Goal: Find contact information: Obtain details needed to contact an individual or organization

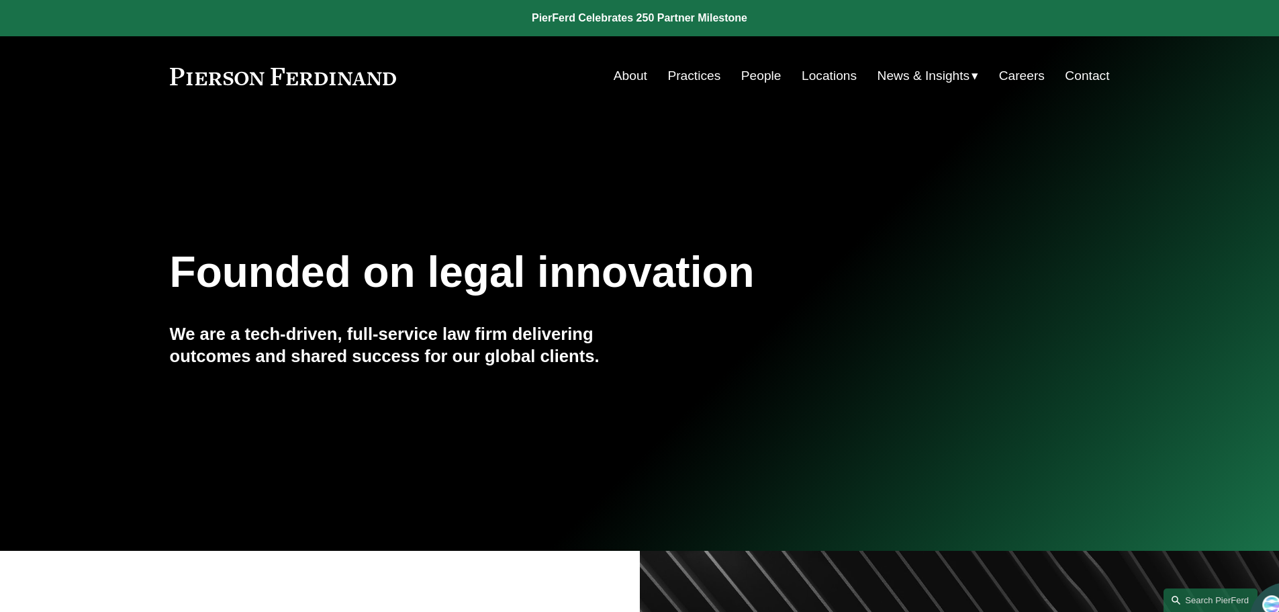
click at [753, 77] on link "People" at bounding box center [761, 76] width 40 height 26
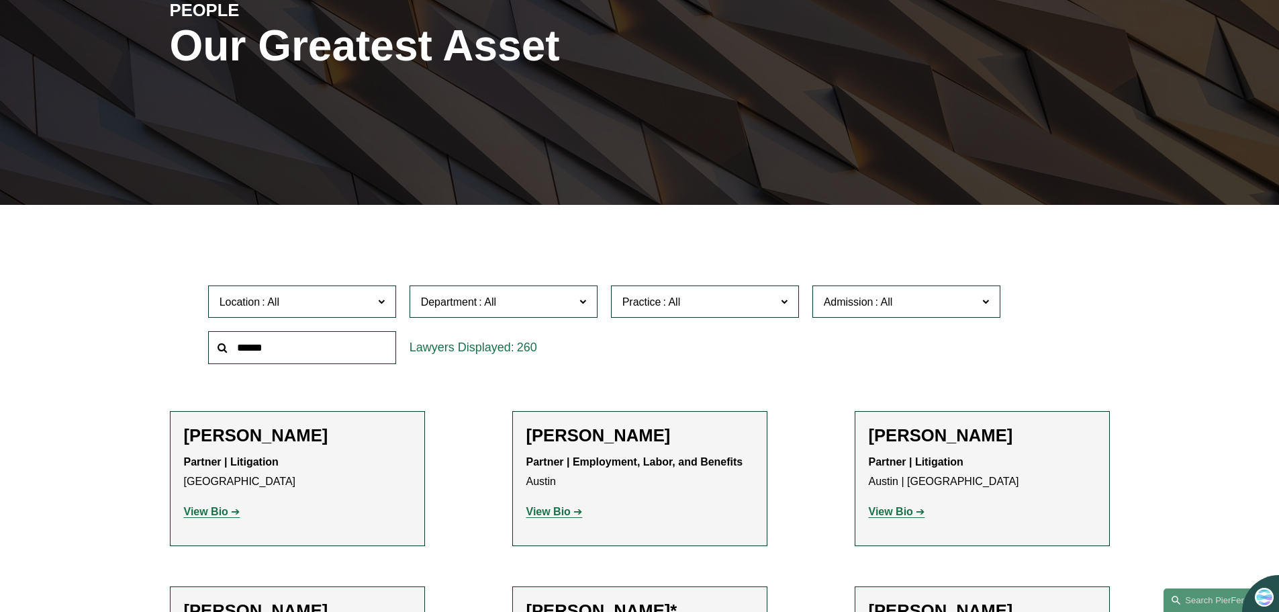
scroll to position [201, 0]
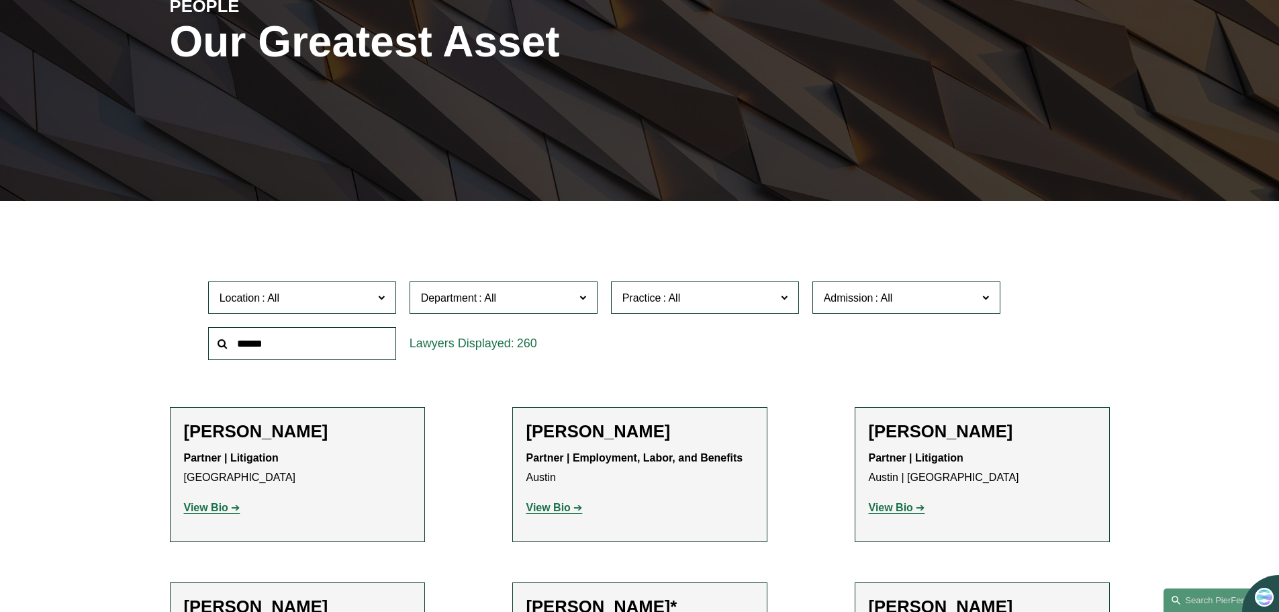
click at [300, 349] on input "text" at bounding box center [302, 343] width 188 height 33
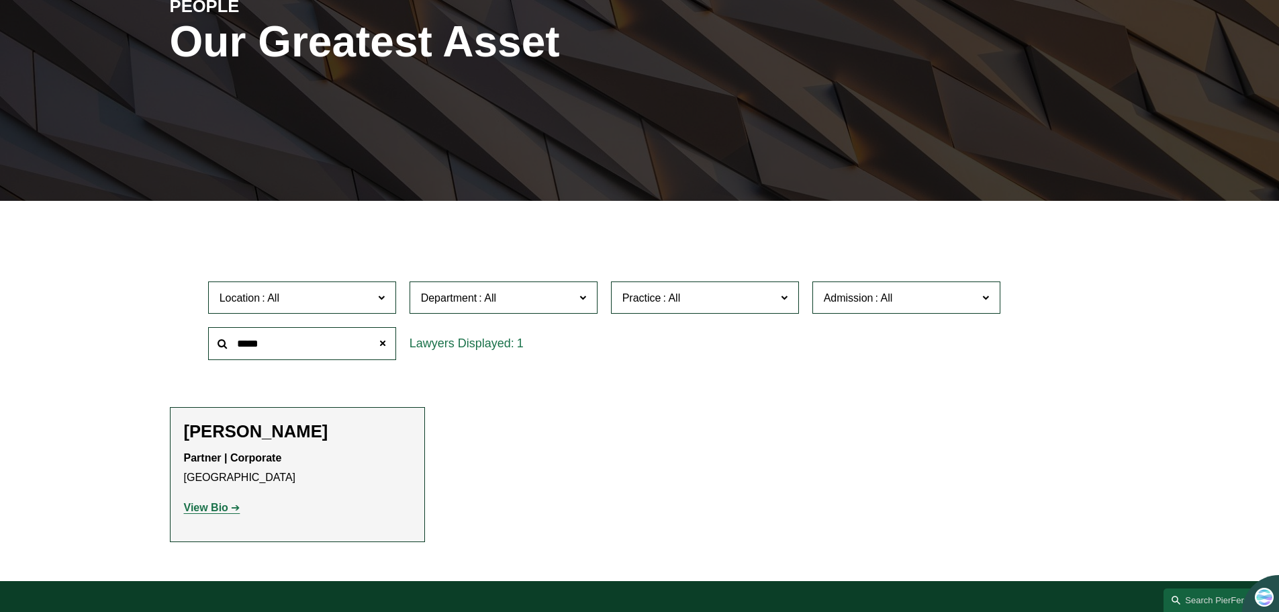
type input "*****"
click at [216, 516] on p "View Bio" at bounding box center [297, 507] width 227 height 19
click at [214, 514] on p "View Bio" at bounding box center [297, 507] width 227 height 19
click at [213, 508] on strong "View Bio" at bounding box center [206, 507] width 44 height 11
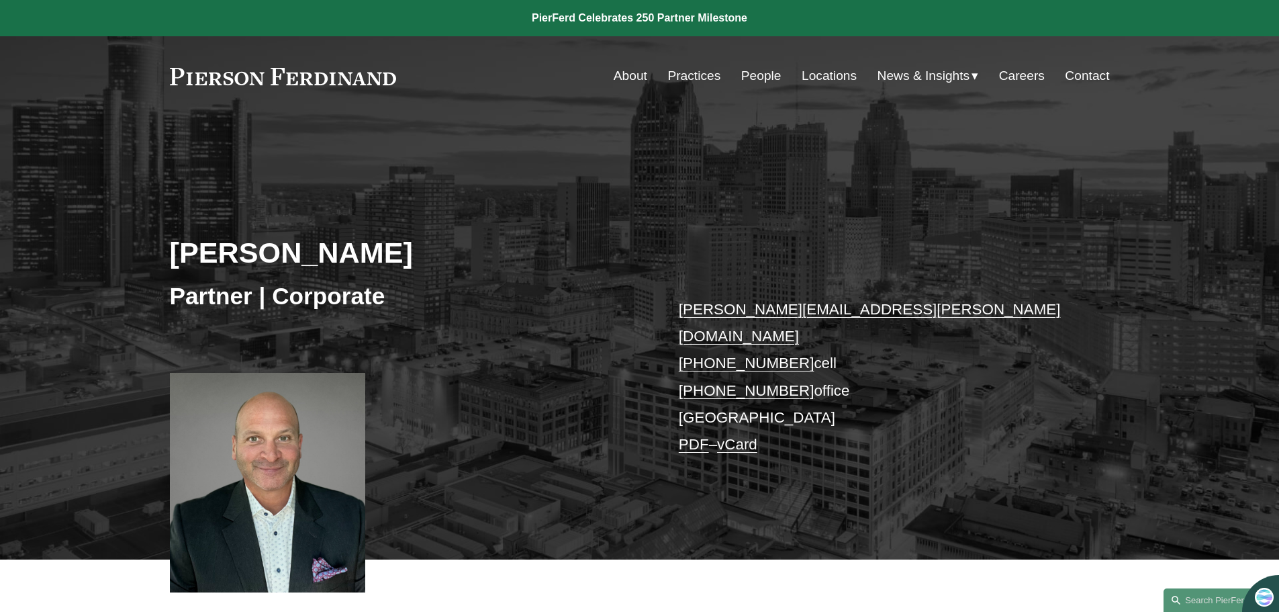
click at [797, 338] on p "[PERSON_NAME][EMAIL_ADDRESS][PERSON_NAME][DOMAIN_NAME] [PHONE_NUMBER] cell [PHO…" at bounding box center [874, 377] width 391 height 162
drag, startPoint x: 671, startPoint y: 335, endPoint x: 839, endPoint y: 368, distance: 171.0
click at [839, 368] on div "[PERSON_NAME] Partner | Corporate [PERSON_NAME][EMAIL_ADDRESS][PERSON_NAME][DOM…" at bounding box center [639, 356] width 1279 height 405
copy p "[PHONE_NUMBER] cell [PHONE_NUMBER] office"
click at [751, 436] on link "vCard" at bounding box center [737, 444] width 40 height 17
